Goal: Information Seeking & Learning: Compare options

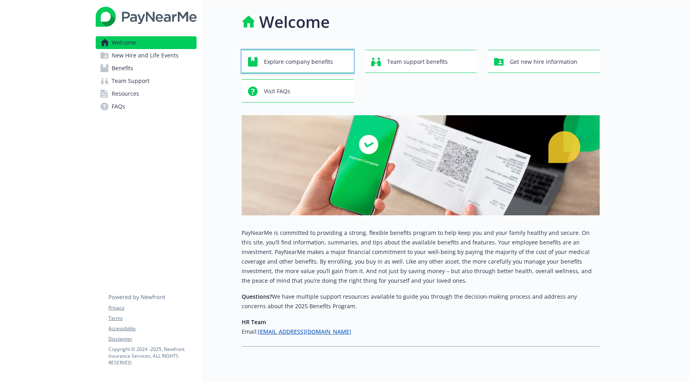
click at [300, 52] on button "Explore company benefits" at bounding box center [298, 61] width 112 height 23
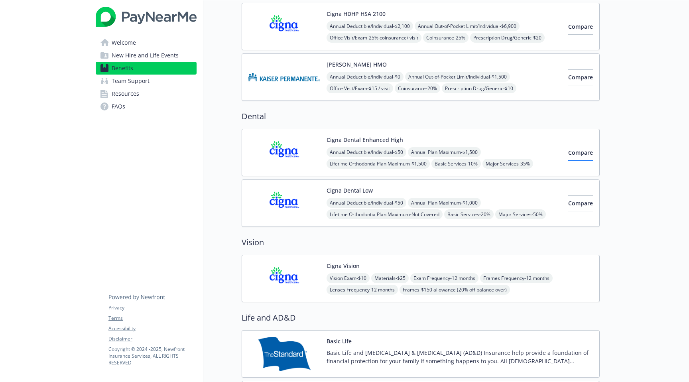
scroll to position [185, 0]
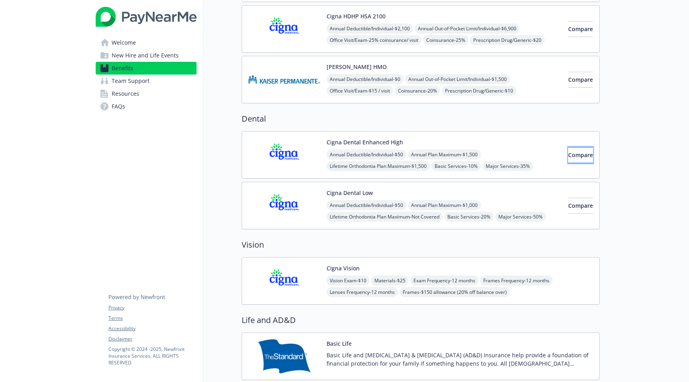
click at [572, 154] on span "Compare" at bounding box center [580, 155] width 25 height 8
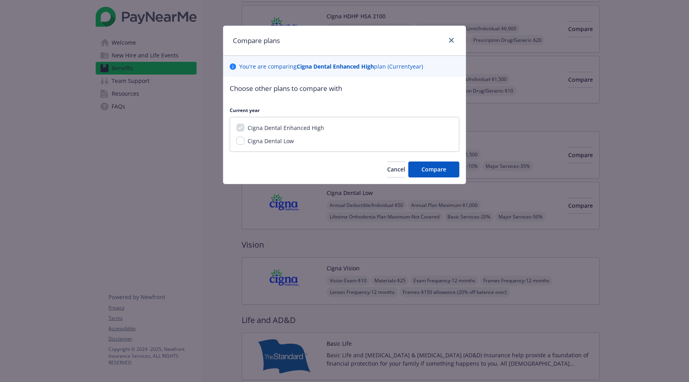
click at [283, 143] on span "Cigna Dental Low" at bounding box center [271, 141] width 46 height 8
click at [245, 143] on input "Cigna Dental Low" at bounding box center [241, 141] width 8 height 8
checkbox input "true"
click at [440, 167] on span "Compare" at bounding box center [434, 170] width 25 height 8
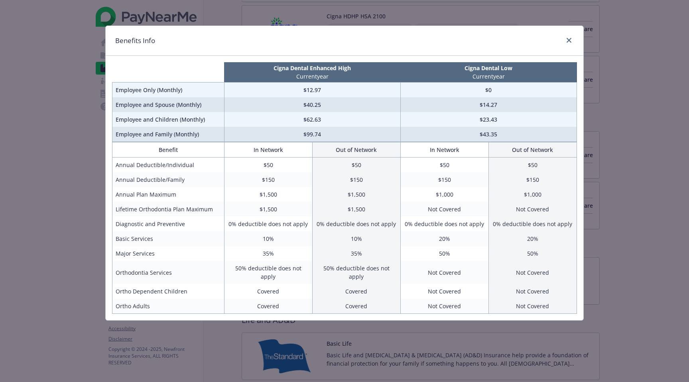
click at [659, 187] on div "Benefits Info Cigna Dental Enhanced High Current year Cigna Dental Low Current …" at bounding box center [344, 191] width 689 height 382
click at [572, 39] on link "close" at bounding box center [569, 41] width 10 height 10
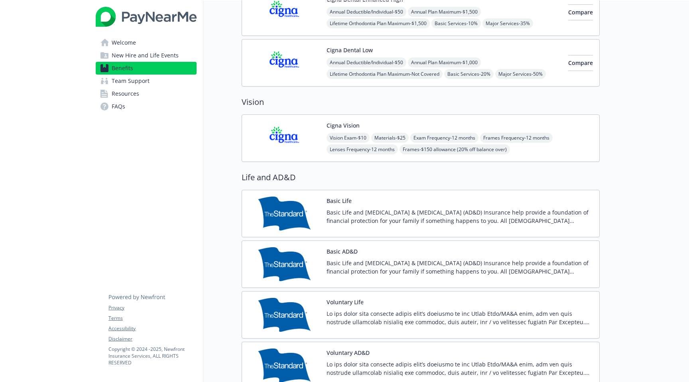
click at [567, 127] on div "Cigna Vision Vision Exam - $10 Materials - $25 Exam Frequency - 12 months Frame…" at bounding box center [460, 138] width 266 height 34
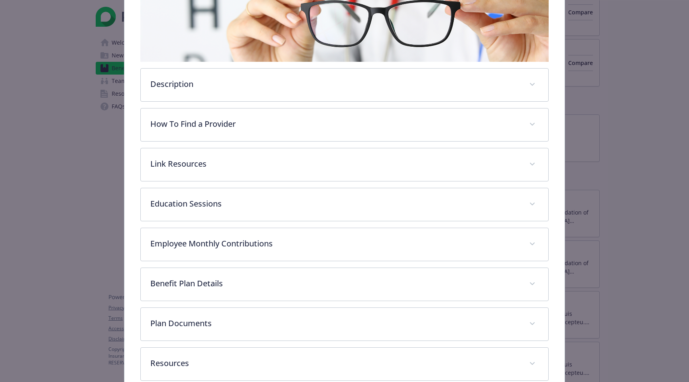
scroll to position [160, 0]
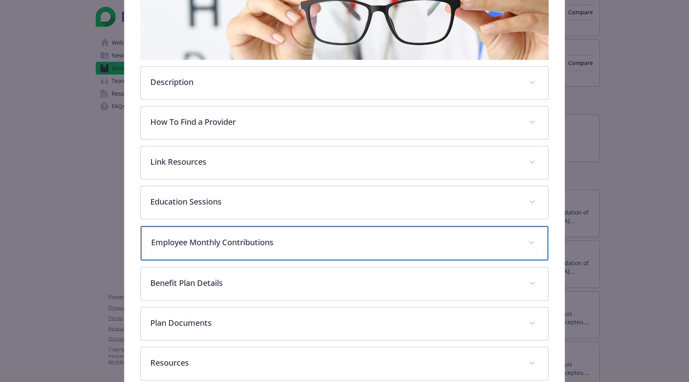
click at [449, 248] on div "Employee Monthly Contributions" at bounding box center [345, 243] width 408 height 34
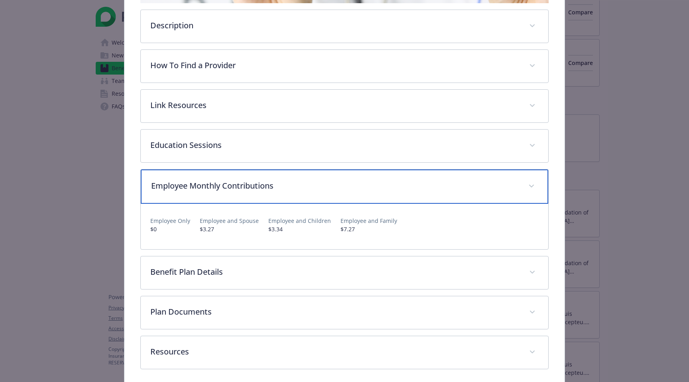
scroll to position [248, 0]
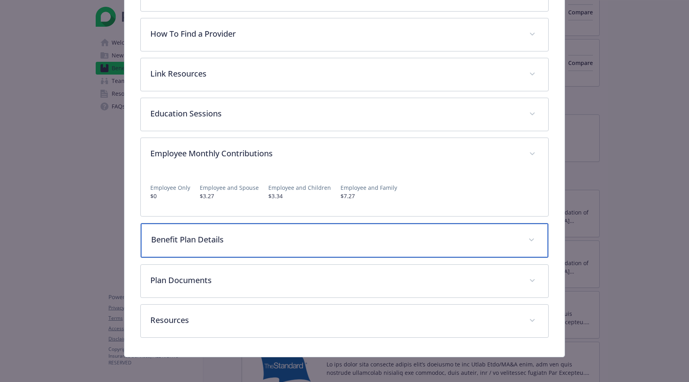
click at [451, 234] on p "Benefit Plan Details" at bounding box center [335, 240] width 368 height 12
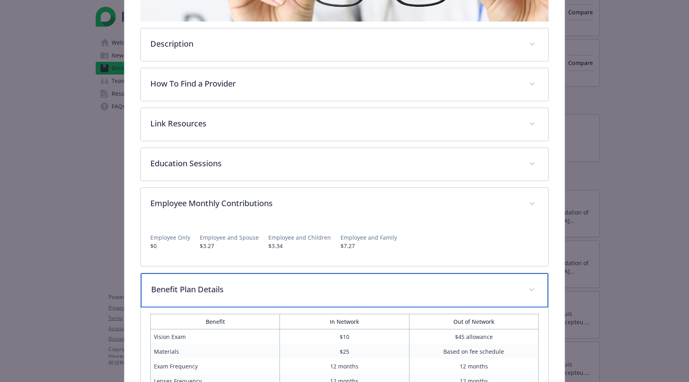
scroll to position [372, 0]
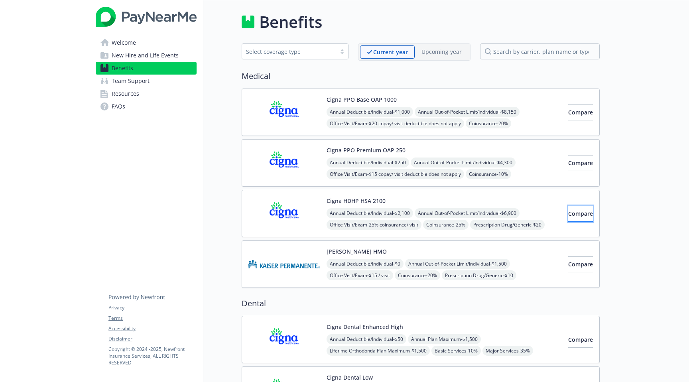
click at [568, 208] on button "Compare" at bounding box center [580, 214] width 25 height 16
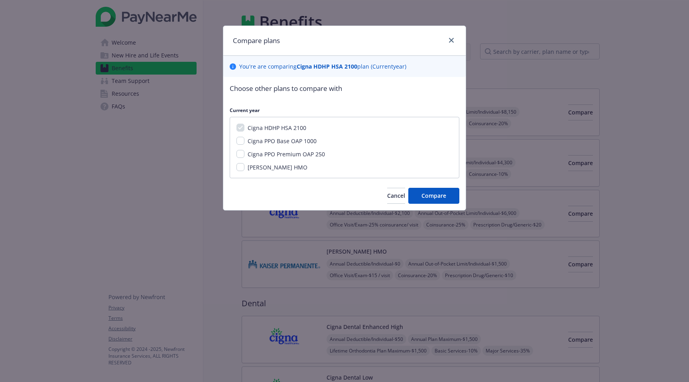
click at [292, 141] on span "Cigna PPO Base OAP 1000" at bounding box center [282, 141] width 69 height 8
click at [245, 141] on input "Cigna PPO Base OAP 1000" at bounding box center [241, 141] width 8 height 8
checkbox input "true"
click at [292, 153] on span "Cigna PPO Premium OAP 250" at bounding box center [286, 154] width 77 height 8
click at [245, 153] on input "Cigna PPO Premium OAP 250" at bounding box center [241, 154] width 8 height 8
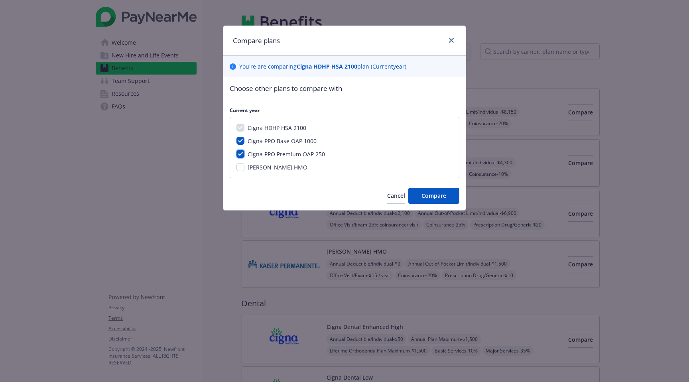
checkbox input "true"
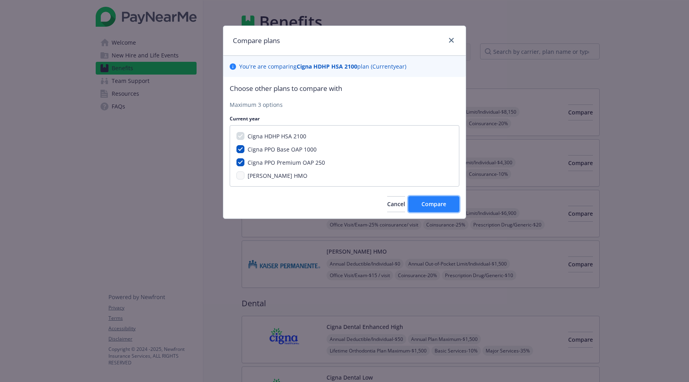
click at [448, 207] on button "Compare" at bounding box center [433, 204] width 51 height 16
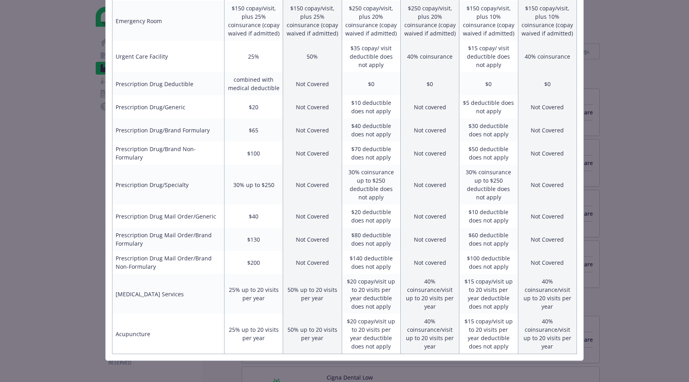
scroll to position [432, 0]
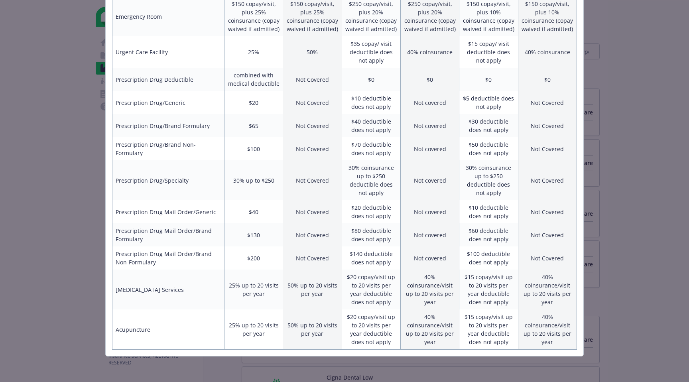
click at [39, 141] on div "Benefits Info Cigna HDHP HSA 2100 Current year Cigna PPO Base OAP 1000 Current …" at bounding box center [344, 191] width 689 height 382
click at [43, 147] on div "Benefits Info Cigna HDHP HSA 2100 Current year Cigna PPO Base OAP 1000 Current …" at bounding box center [344, 191] width 689 height 382
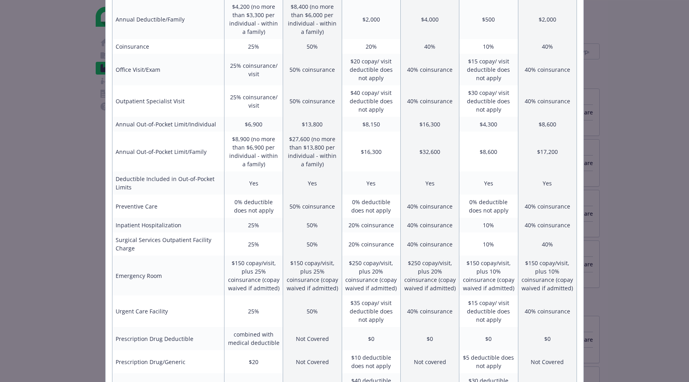
scroll to position [0, 0]
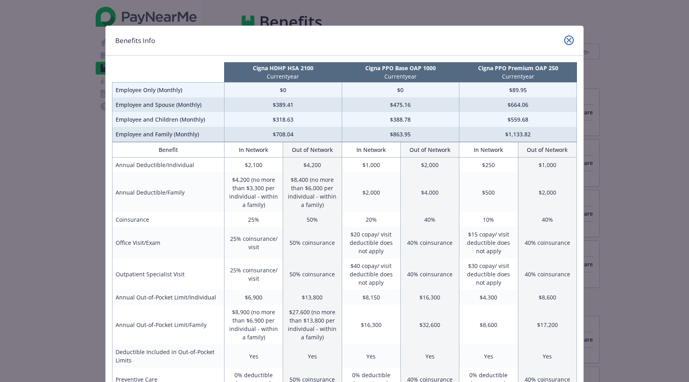
click at [567, 38] on icon "close" at bounding box center [569, 40] width 5 height 5
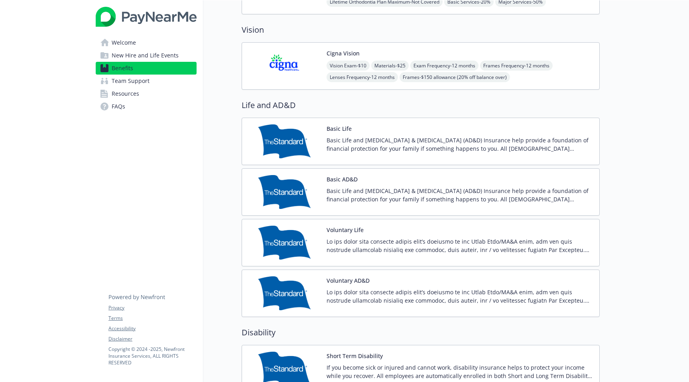
scroll to position [402, 0]
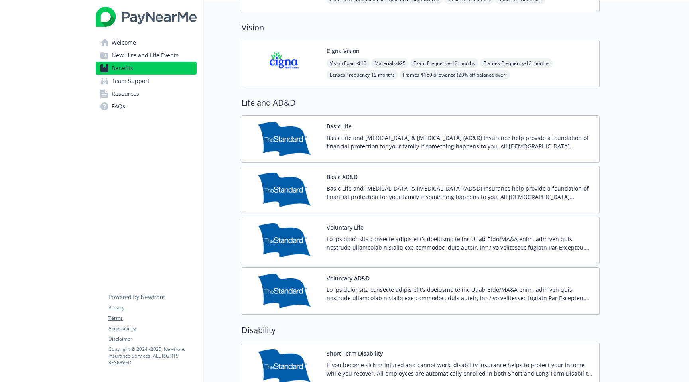
click at [180, 62] on link "Benefits" at bounding box center [146, 68] width 101 height 13
click at [152, 55] on span "New Hire and Life Events" at bounding box center [145, 55] width 67 height 13
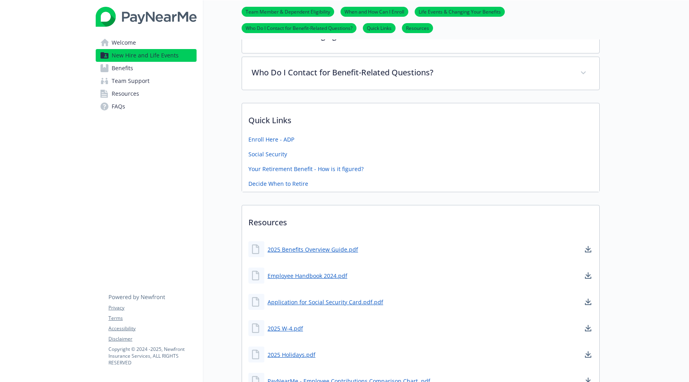
scroll to position [298, 0]
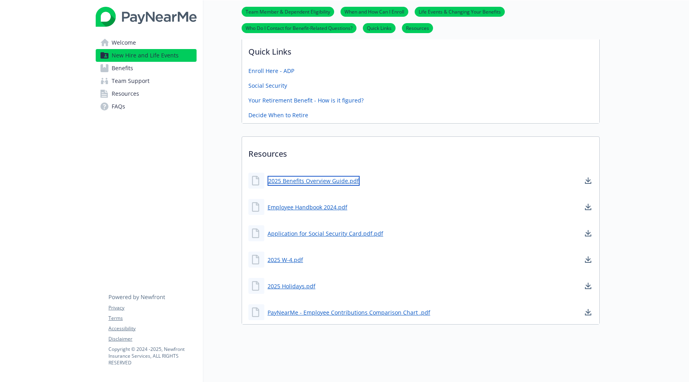
click at [294, 178] on link "2025 Benefits Overview Guide.pdf" at bounding box center [314, 181] width 92 height 10
click at [365, 311] on div "PayNearMe - Employee Contributions Comparison Chart .pdf" at bounding box center [340, 312] width 182 height 16
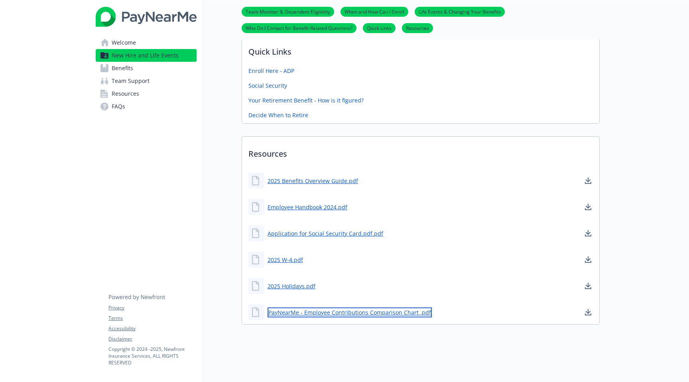
click at [362, 308] on link "PayNearMe - Employee Contributions Comparison Chart .pdf" at bounding box center [350, 313] width 164 height 10
click at [118, 44] on span "Welcome" at bounding box center [124, 42] width 24 height 13
